Goal: Transaction & Acquisition: Obtain resource

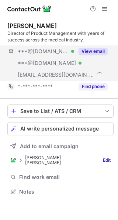
scroll to position [184, 118]
click at [94, 51] on button "View email" at bounding box center [92, 51] width 29 height 7
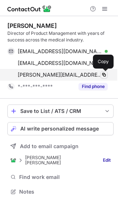
click at [104, 76] on span at bounding box center [104, 75] width 6 height 6
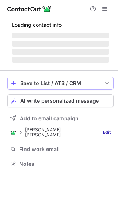
scroll to position [172, 118]
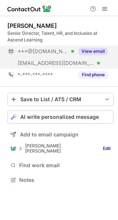
click at [94, 50] on button "View email" at bounding box center [92, 51] width 29 height 7
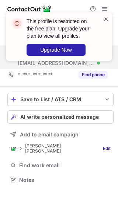
click at [105, 19] on span at bounding box center [106, 18] width 6 height 7
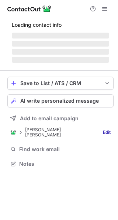
scroll to position [184, 118]
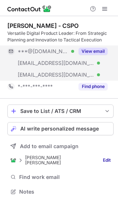
click at [95, 49] on button "View email" at bounding box center [92, 51] width 29 height 7
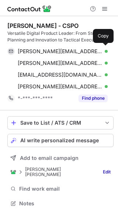
scroll to position [196, 118]
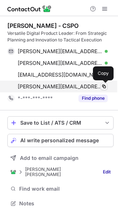
click at [104, 86] on span at bounding box center [104, 87] width 6 height 6
